Goal: Find specific page/section: Find specific page/section

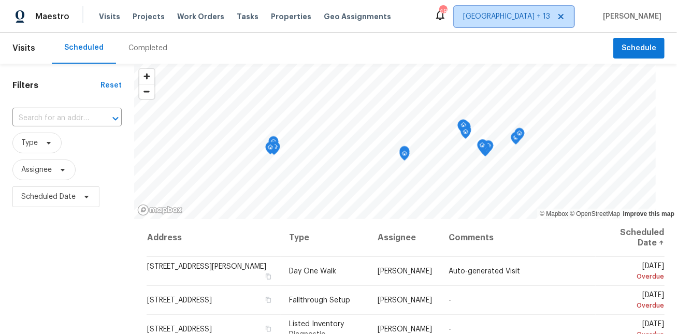
click at [533, 16] on span "[GEOGRAPHIC_DATA] + 13" at bounding box center [506, 16] width 87 height 10
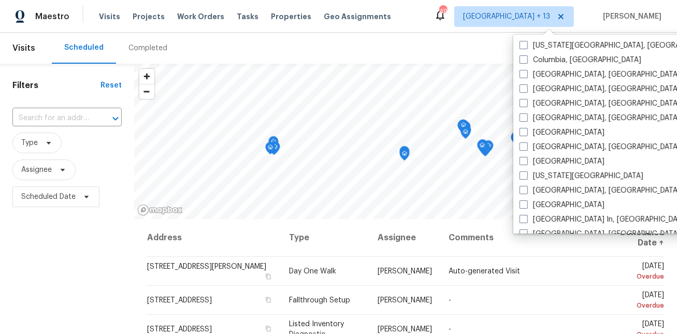
scroll to position [708, 0]
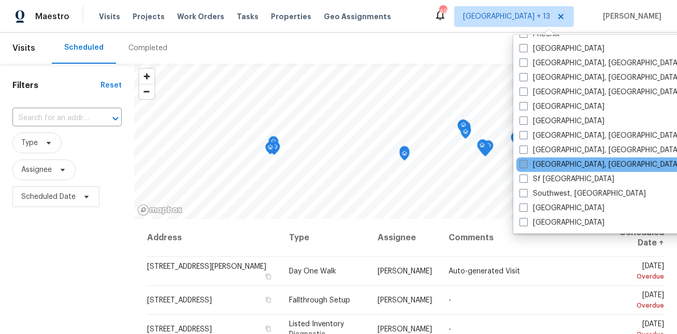
click at [553, 162] on label "Seattle, WA" at bounding box center [599, 164] width 160 height 10
click at [526, 162] on input "Seattle, WA" at bounding box center [522, 162] width 7 height 7
checkbox input "true"
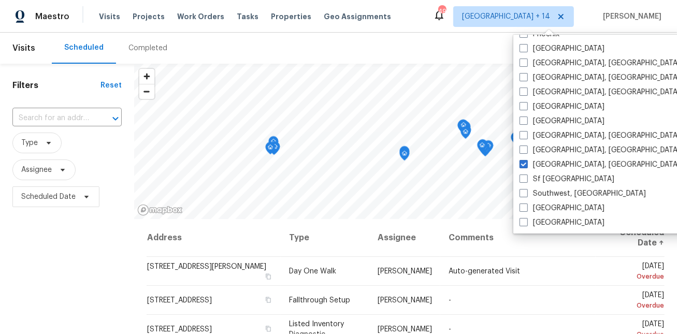
click at [429, 28] on div "Maestro Visits Projects Work Orders Tasks Properties Geo Assignments 496 Denver…" at bounding box center [338, 16] width 677 height 33
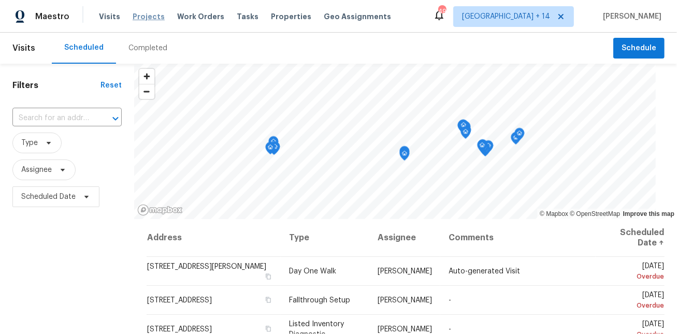
click at [148, 16] on span "Projects" at bounding box center [149, 16] width 32 height 10
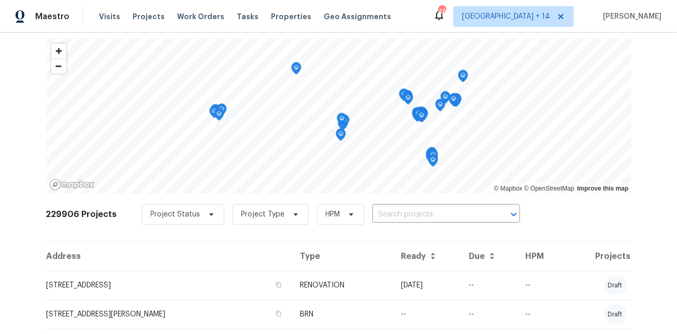
scroll to position [96, 0]
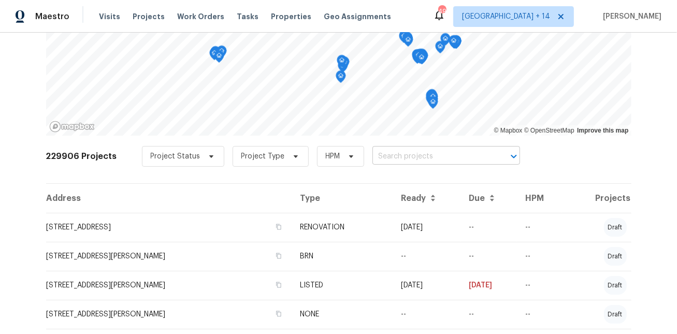
click at [424, 155] on input "text" at bounding box center [431, 157] width 119 height 16
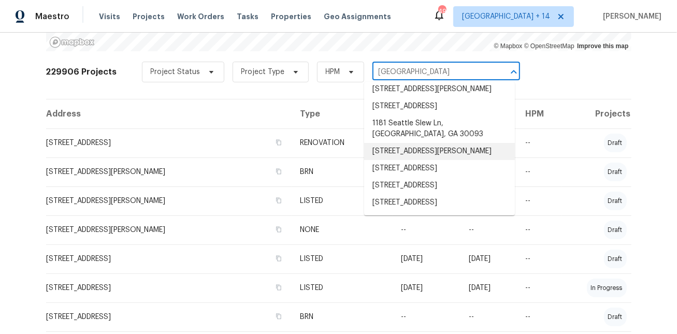
scroll to position [205, 0]
type input "seattle"
click at [549, 74] on div "229906 Projects Project Status Project Type HPM ​" at bounding box center [338, 77] width 585 height 41
